Goal: Browse casually: Explore the website without a specific task or goal

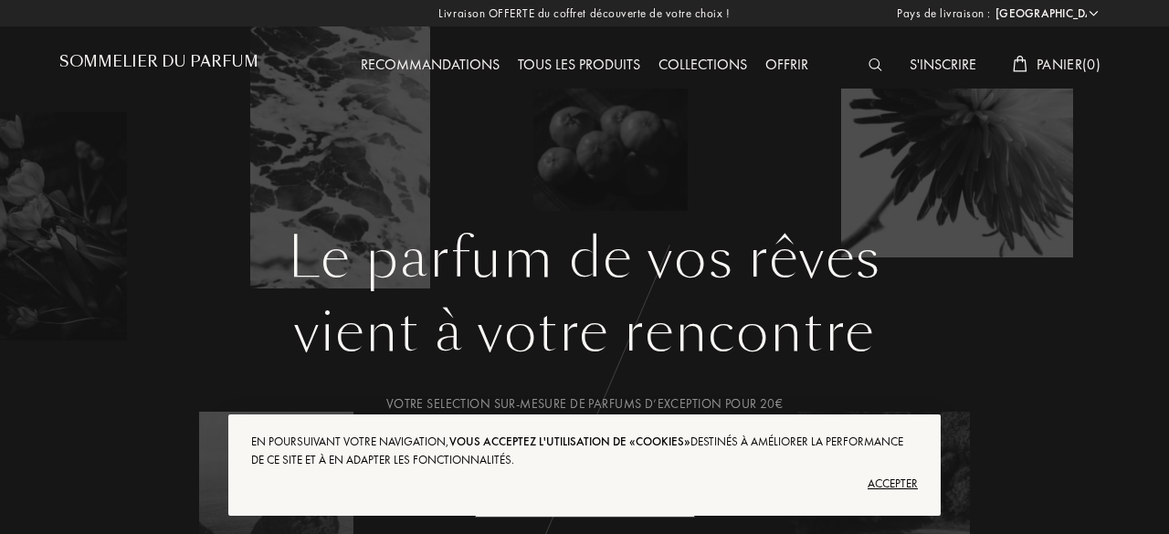
select select "FR"
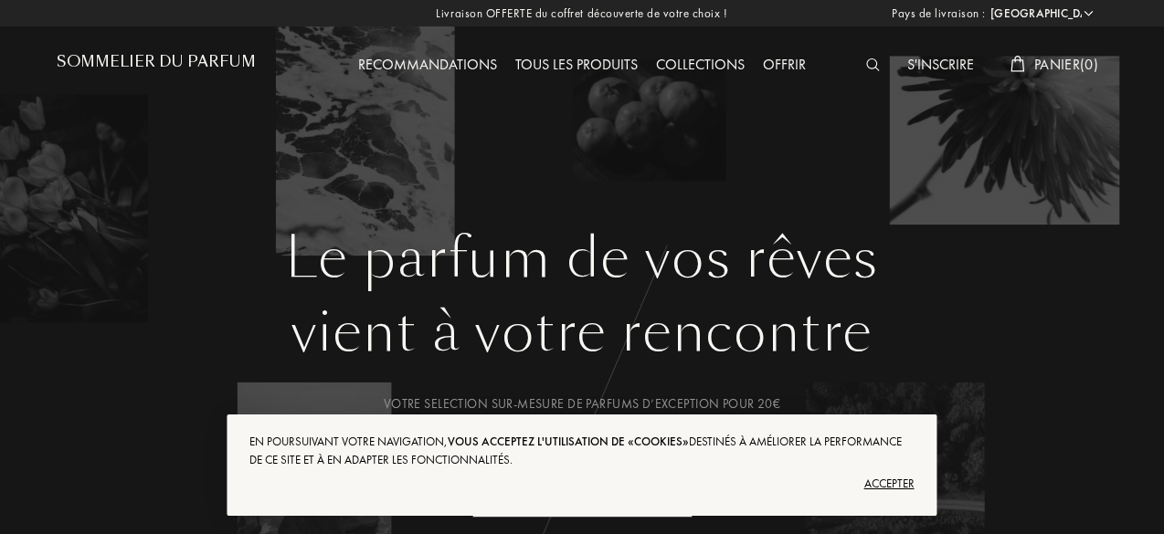
scroll to position [4469, 0]
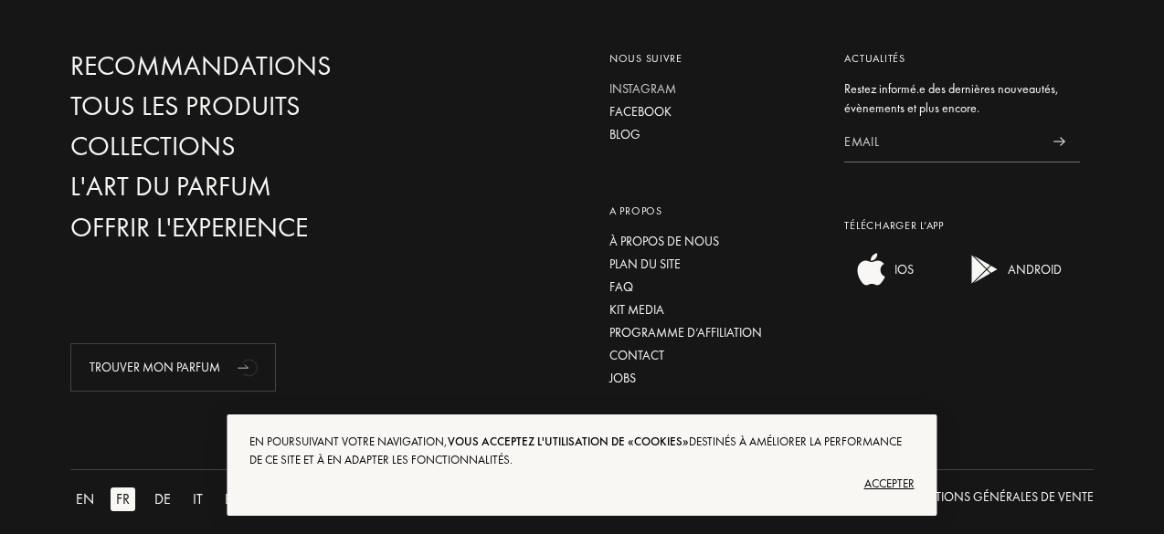
click at [663, 79] on div "Instagram" at bounding box center [713, 88] width 208 height 19
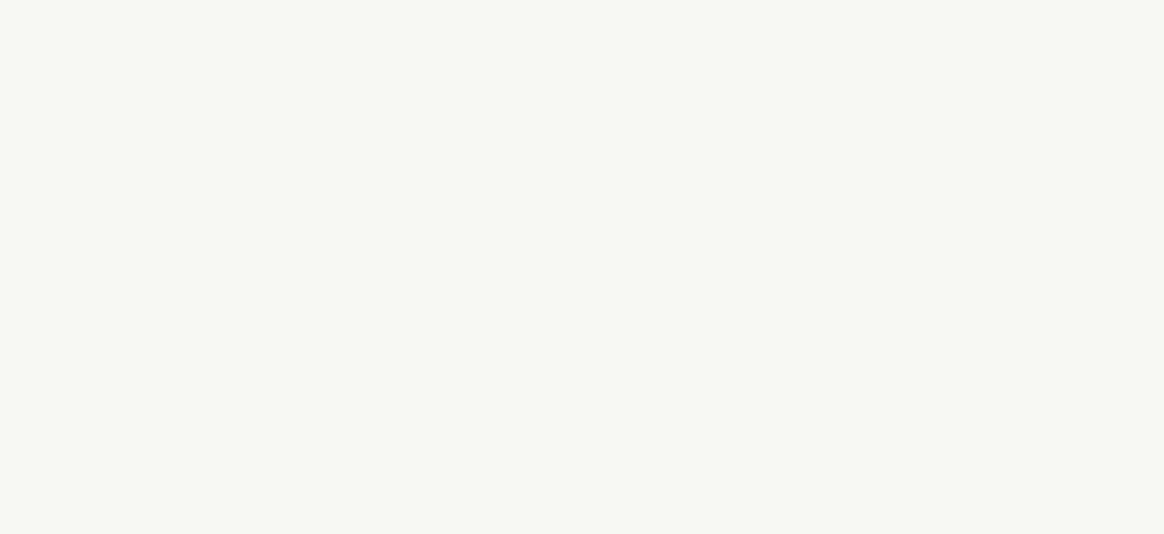
select select "FR"
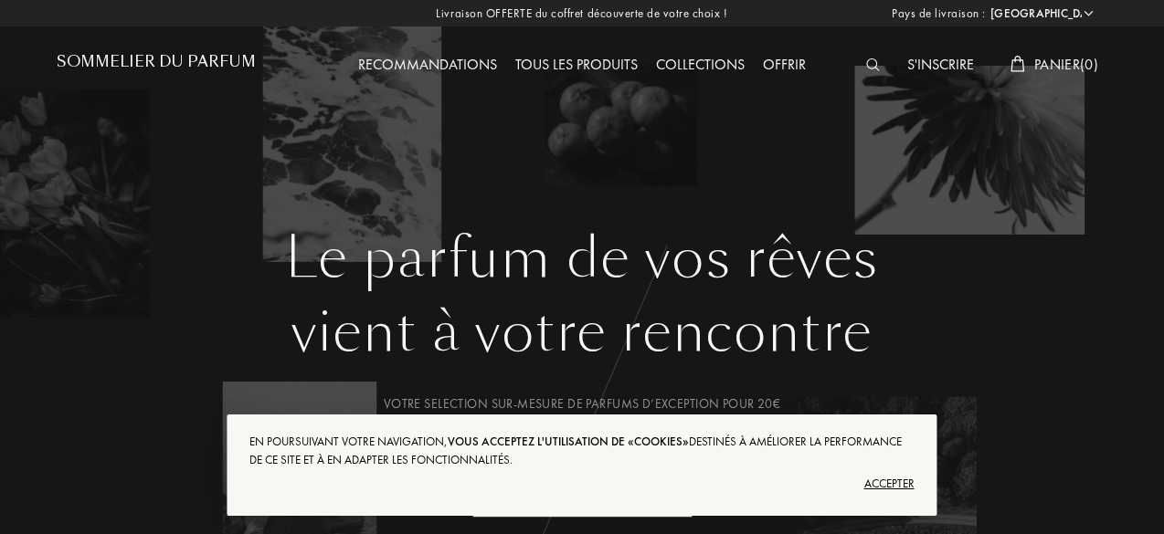
click at [868, 59] on img at bounding box center [873, 64] width 14 height 13
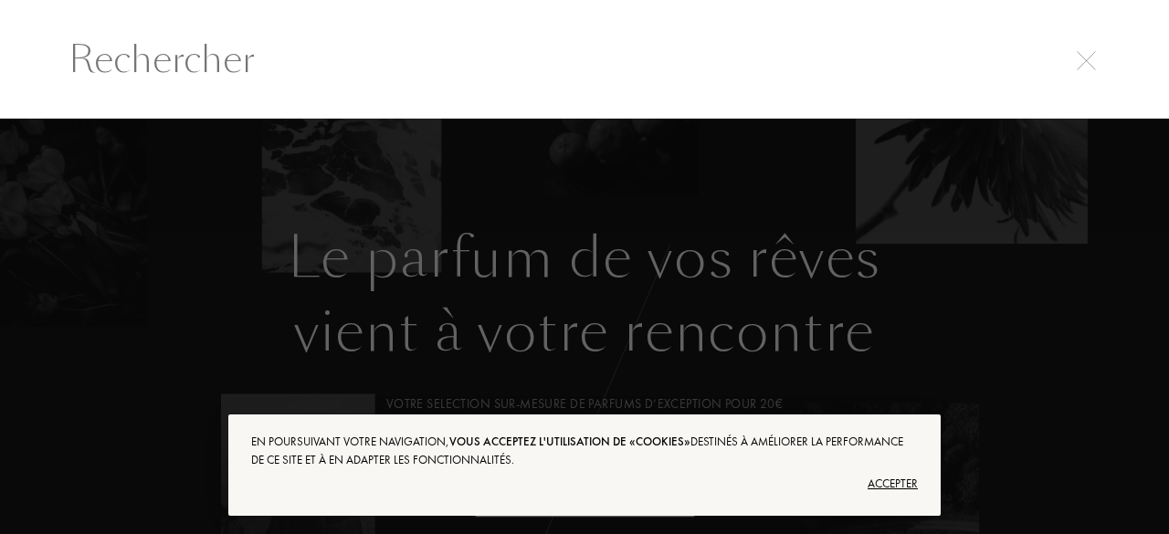
click at [817, 167] on div at bounding box center [584, 327] width 1169 height 417
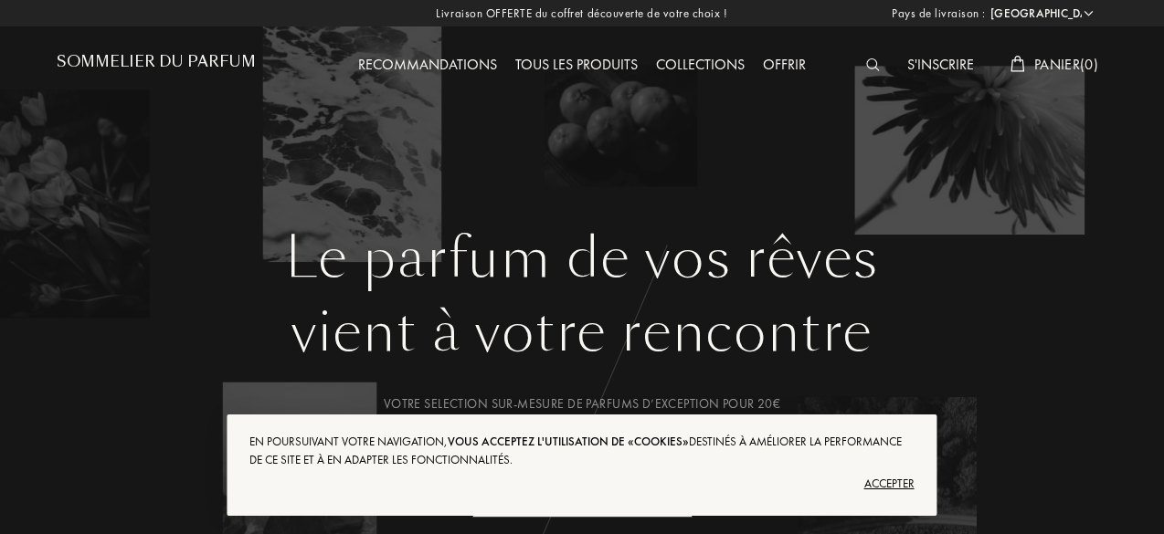
click at [866, 62] on img at bounding box center [873, 64] width 14 height 13
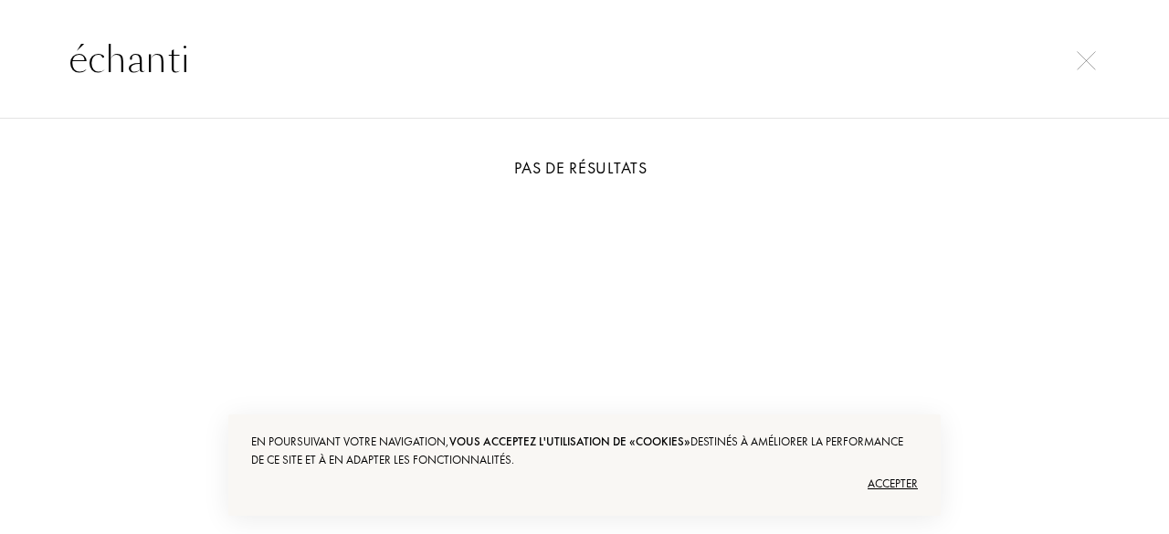
type input "échantil"
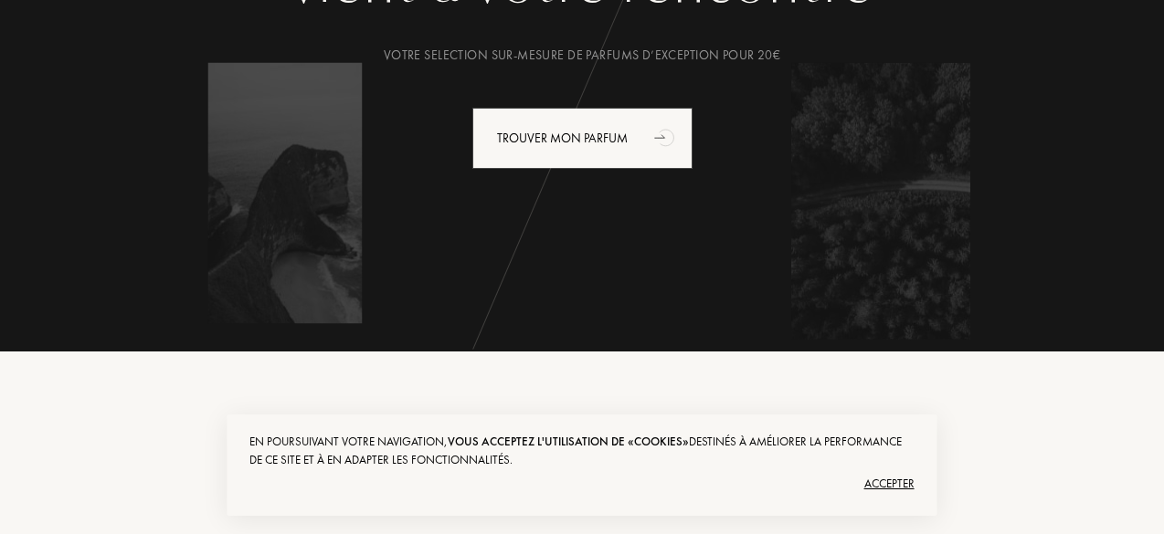
scroll to position [350, 0]
